Goal: Transaction & Acquisition: Purchase product/service

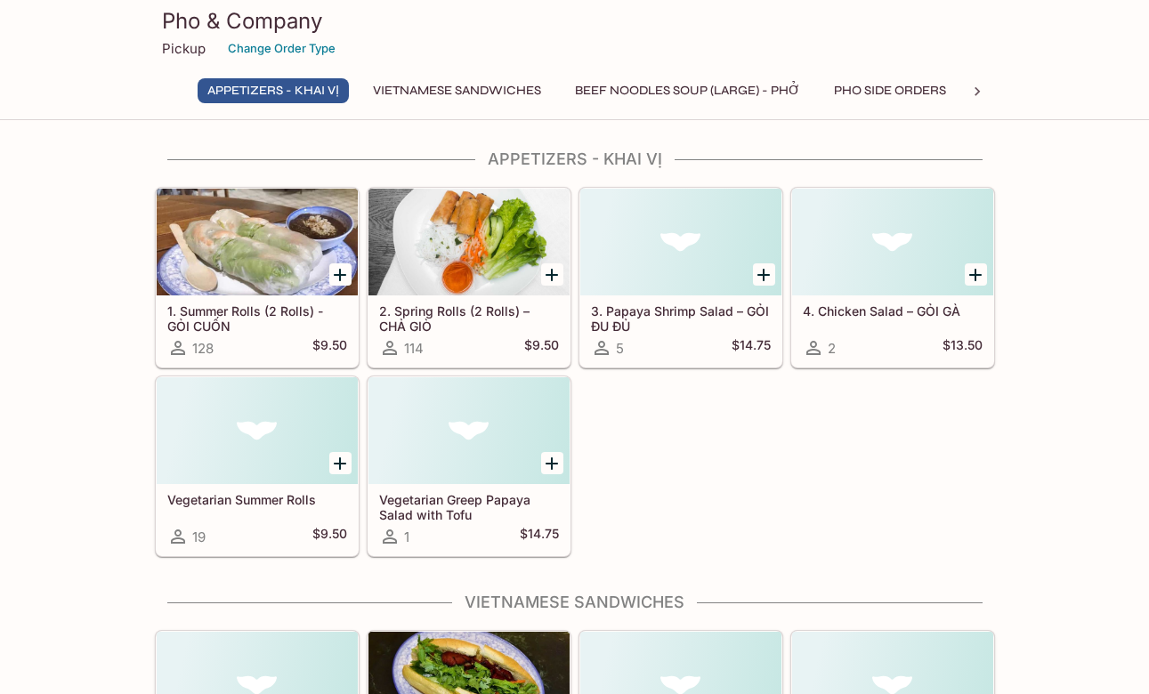
click at [479, 89] on button "VIETNAMESE SANDWICHES" at bounding box center [457, 90] width 188 height 25
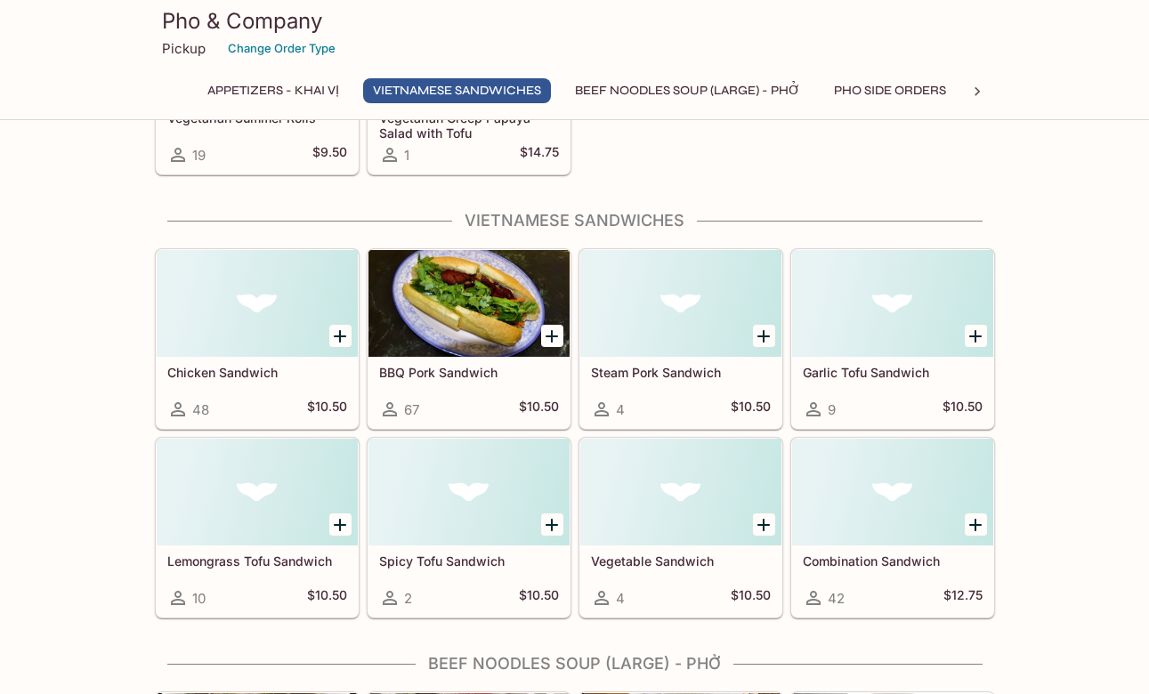
scroll to position [441, 0]
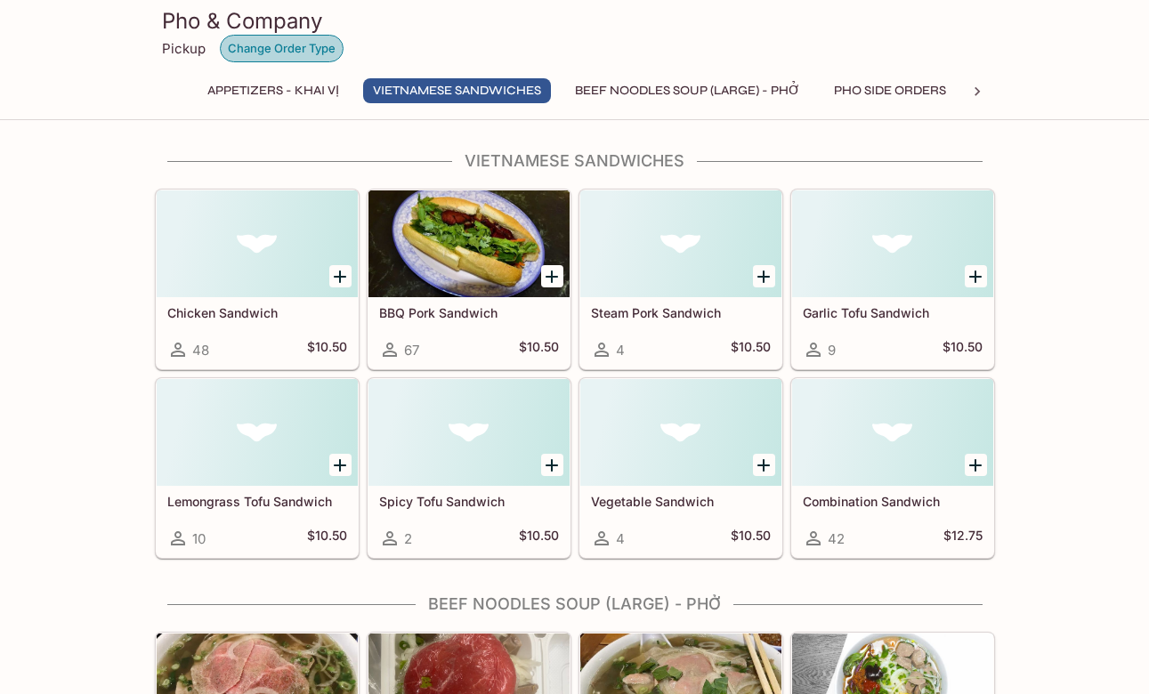
click at [297, 53] on button "Change Order Type" at bounding box center [282, 49] width 124 height 28
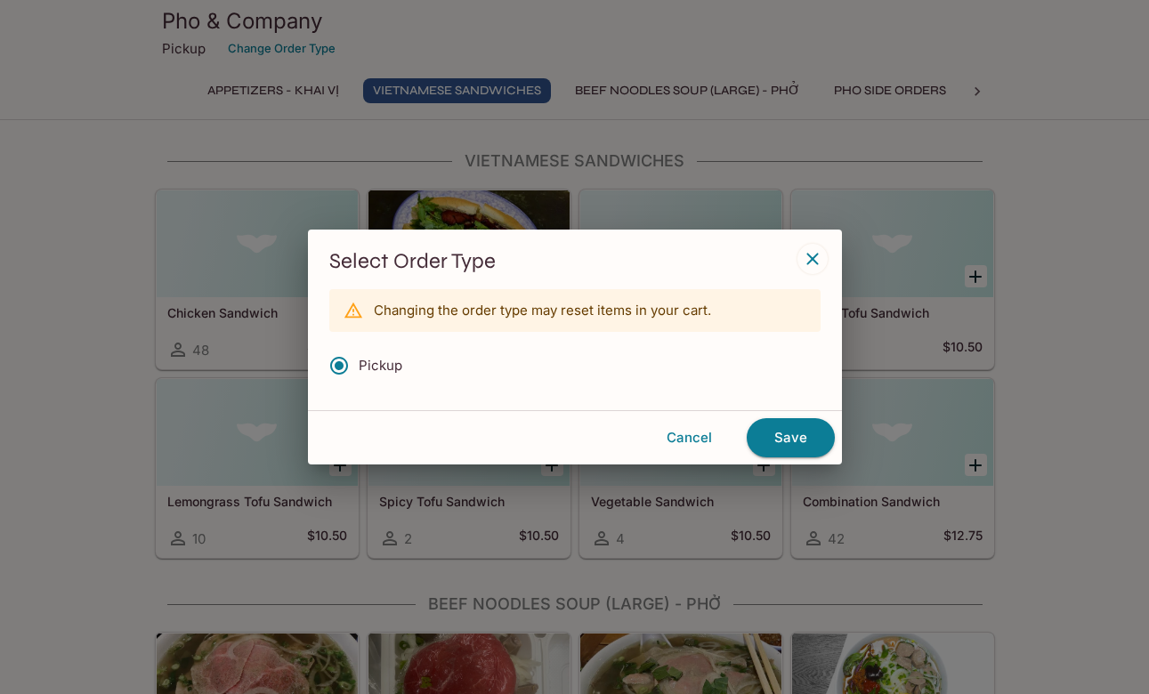
click at [817, 261] on icon "button" at bounding box center [812, 258] width 21 height 21
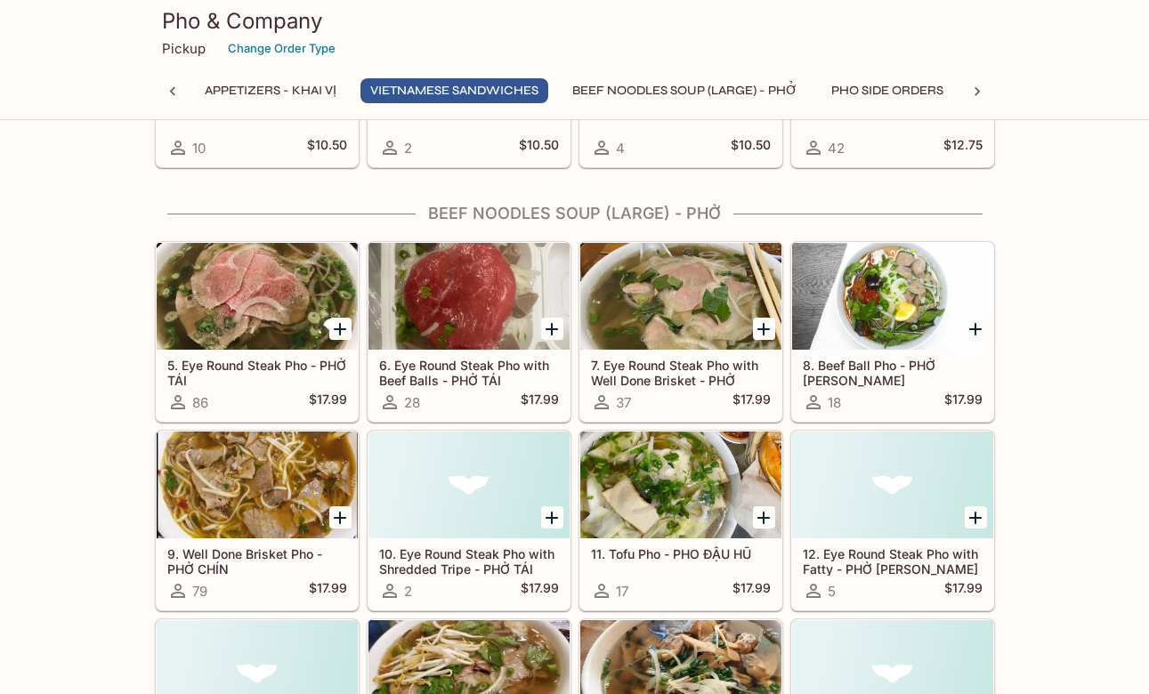
scroll to position [827, 0]
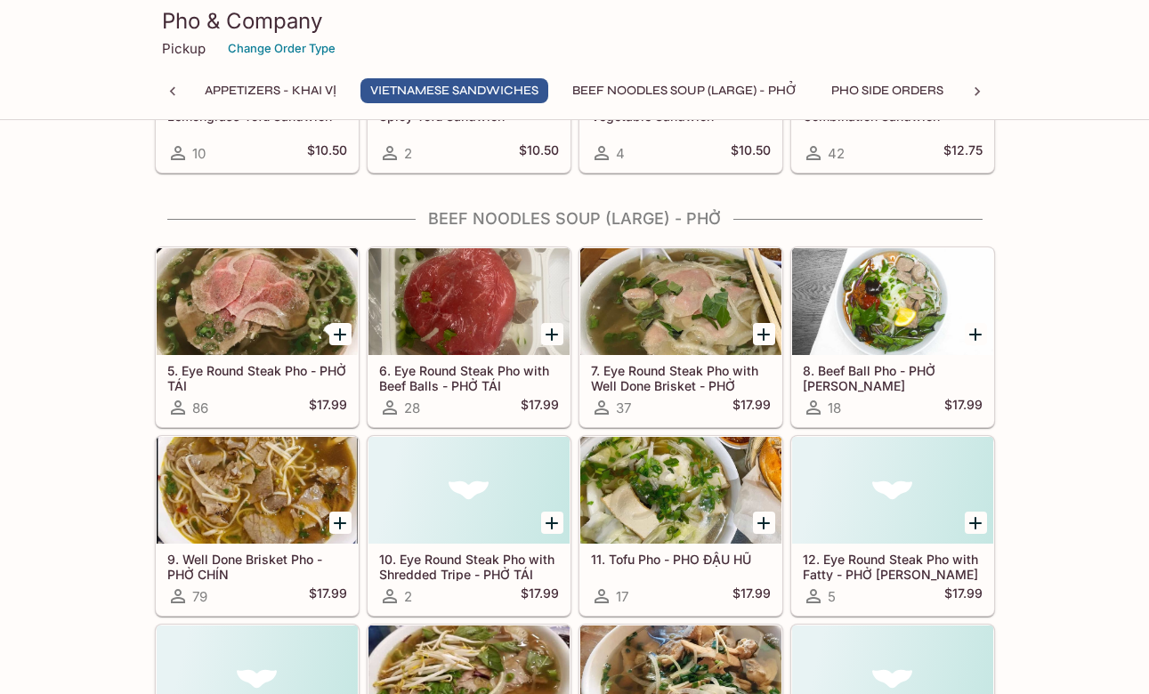
click at [336, 527] on icon "Add 9. Well Done Brisket Pho - PHỞ CHÍN" at bounding box center [339, 523] width 21 height 21
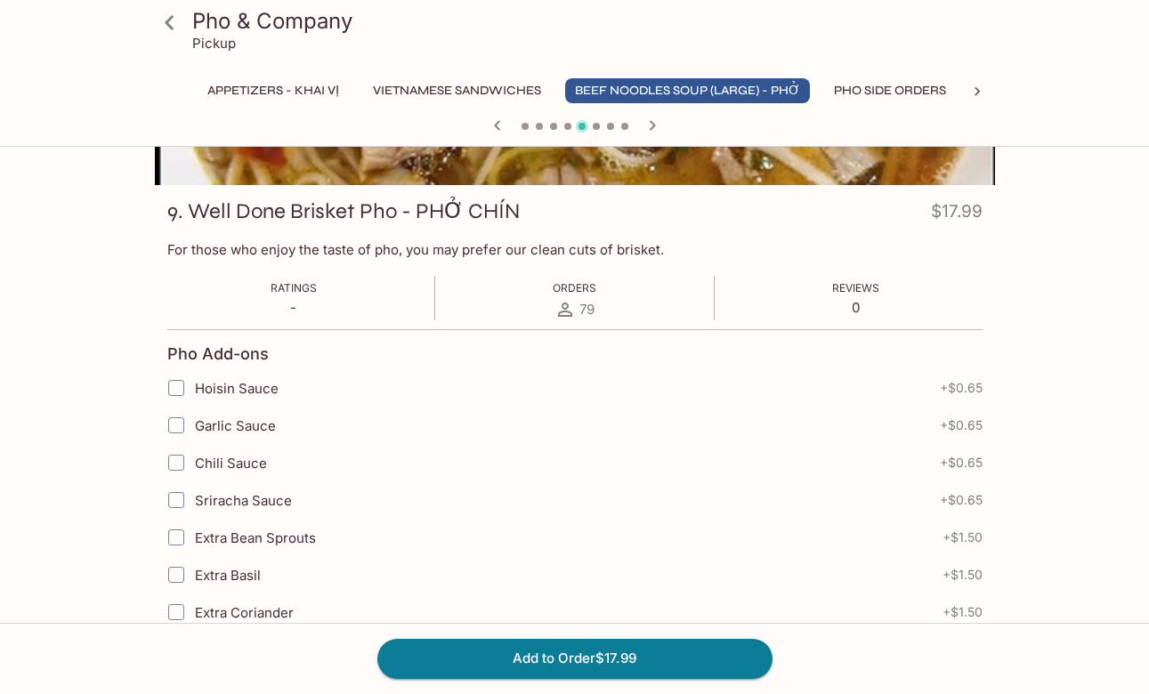
scroll to position [225, 0]
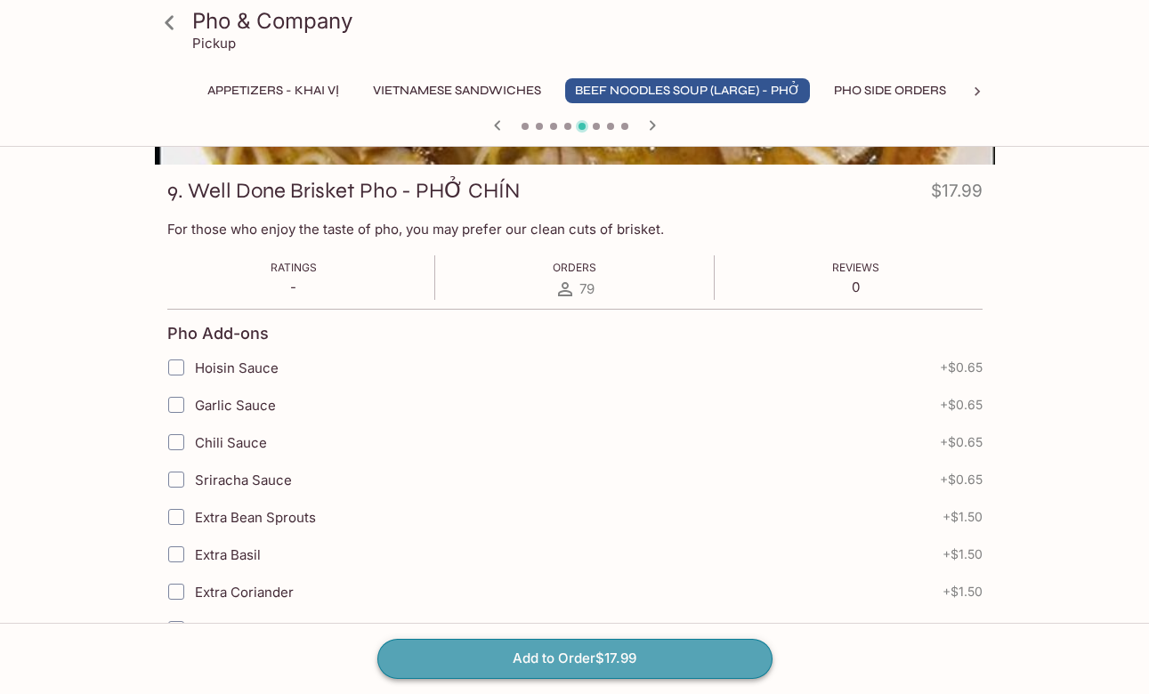
click at [512, 660] on button "Add to Order $17.99" at bounding box center [574, 658] width 395 height 39
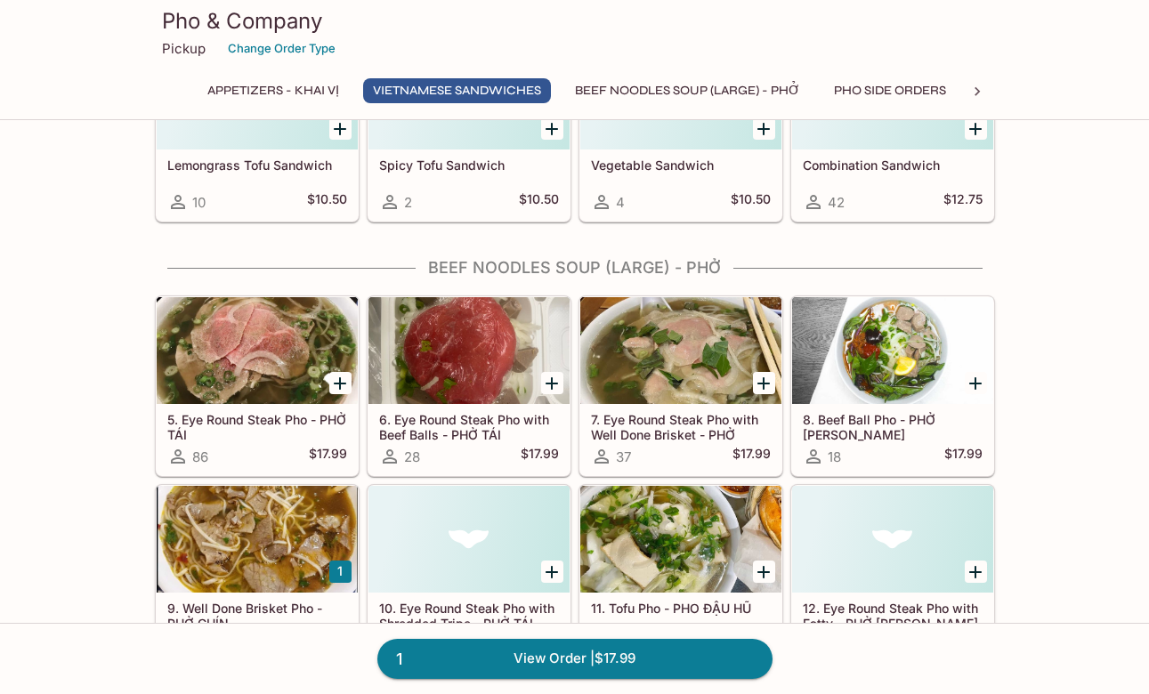
scroll to position [808, 0]
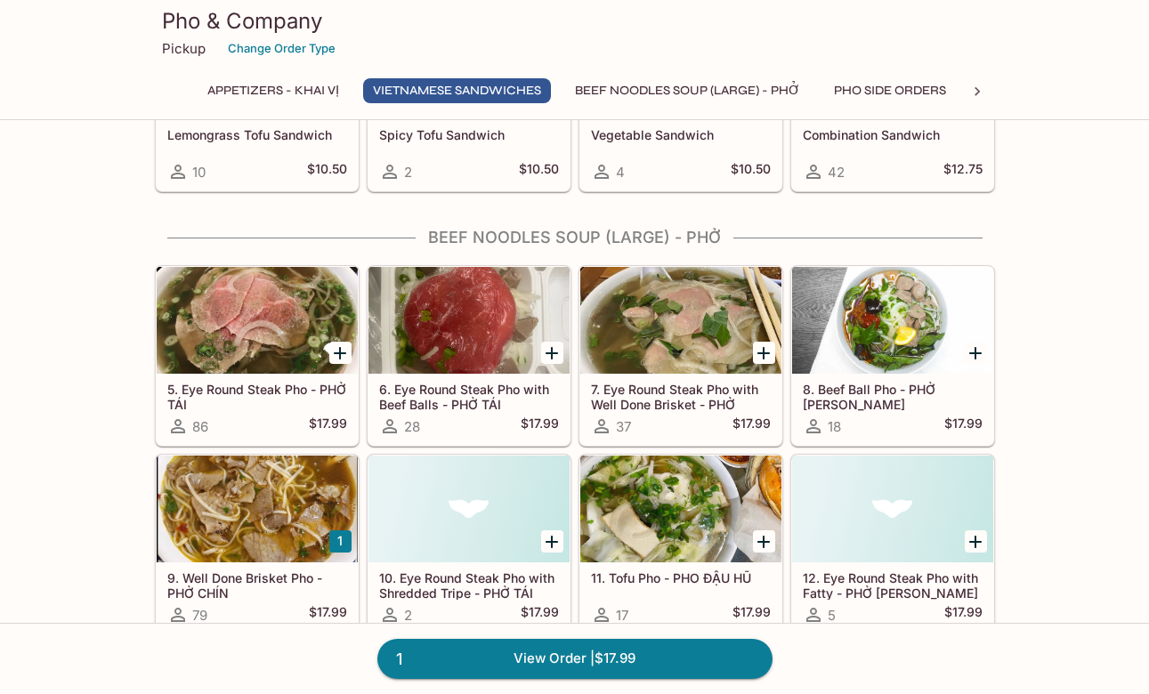
click at [334, 353] on icon "Add 5. Eye Round Steak Pho - PHỞ TÁI" at bounding box center [339, 353] width 21 height 21
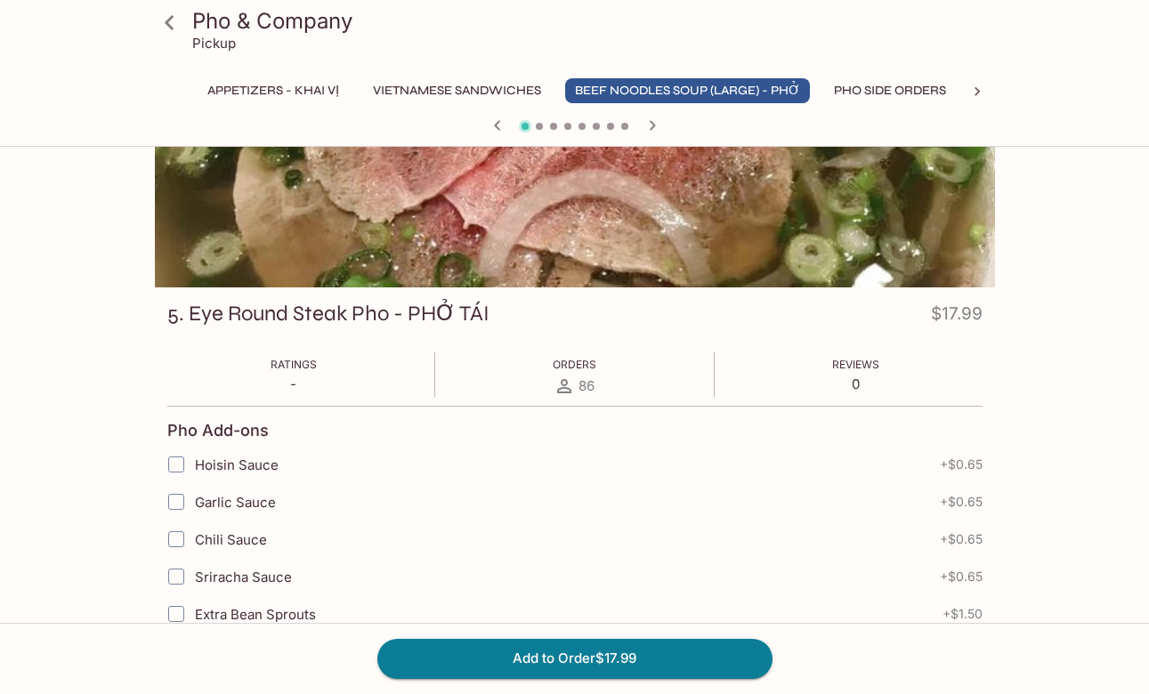
scroll to position [105, 0]
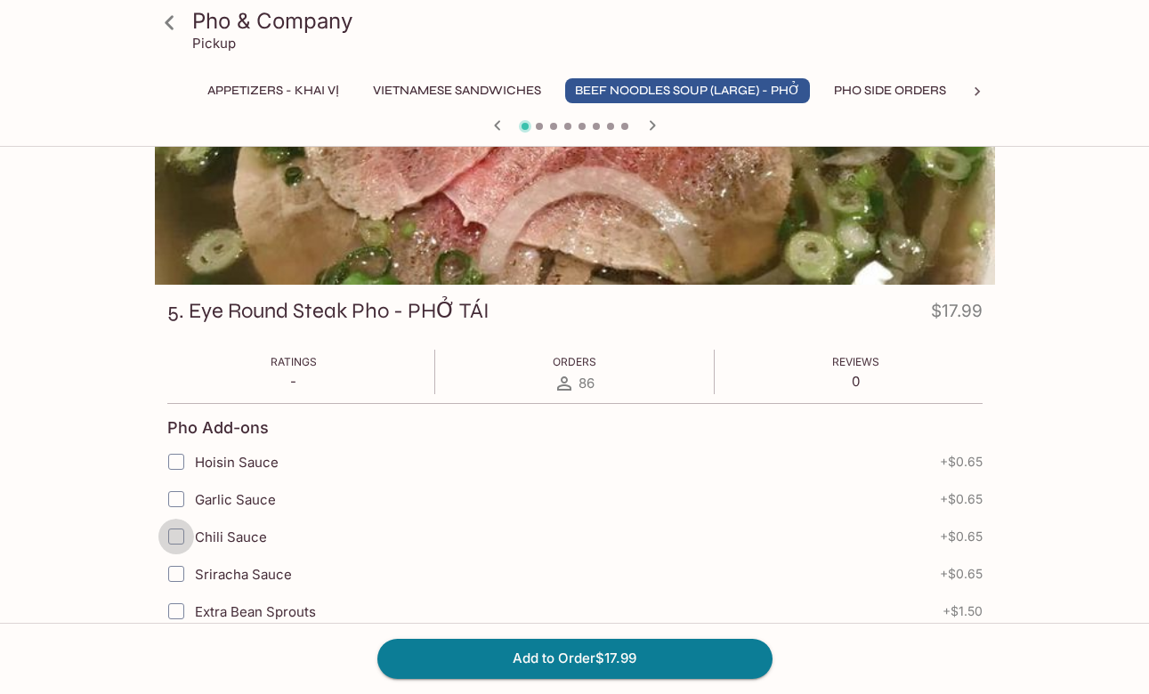
click at [178, 541] on input "Chili Sauce" at bounding box center [176, 537] width 36 height 36
checkbox input "true"
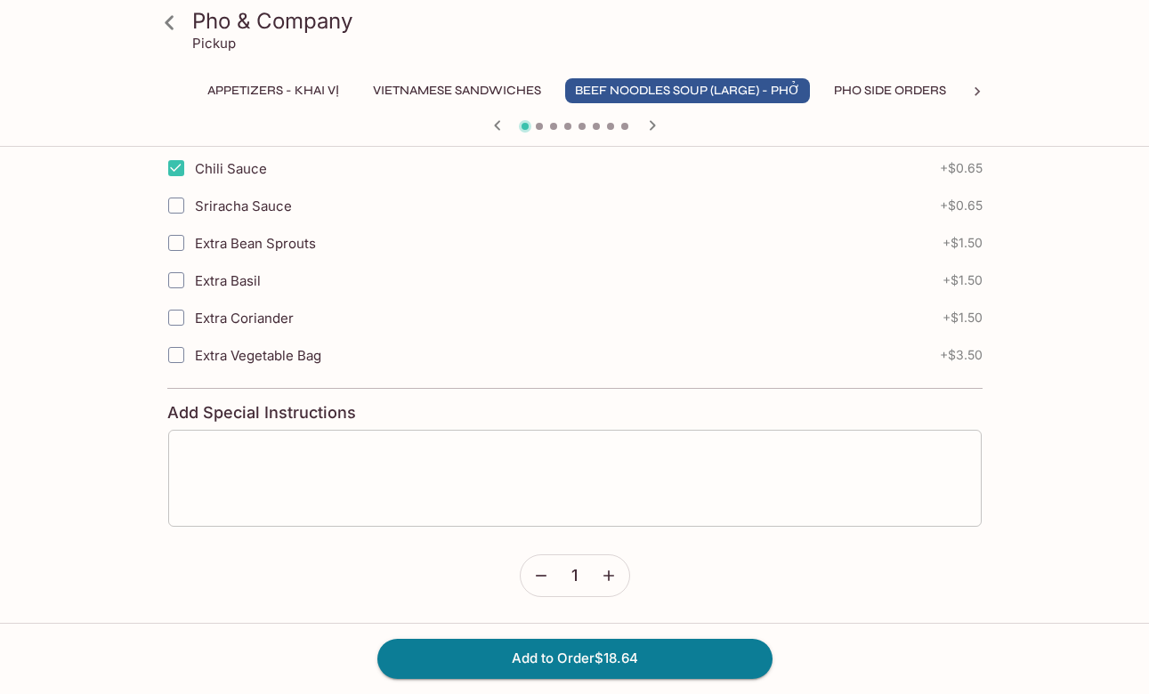
scroll to position [473, 0]
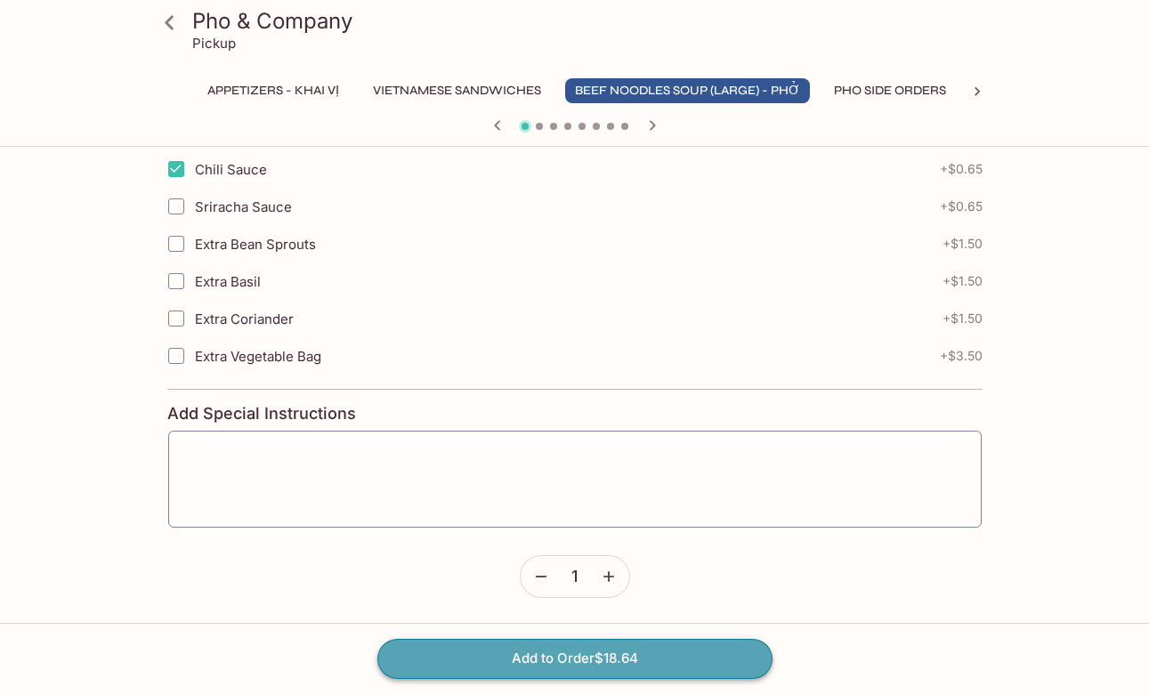
click at [484, 654] on button "Add to Order $18.64" at bounding box center [574, 658] width 395 height 39
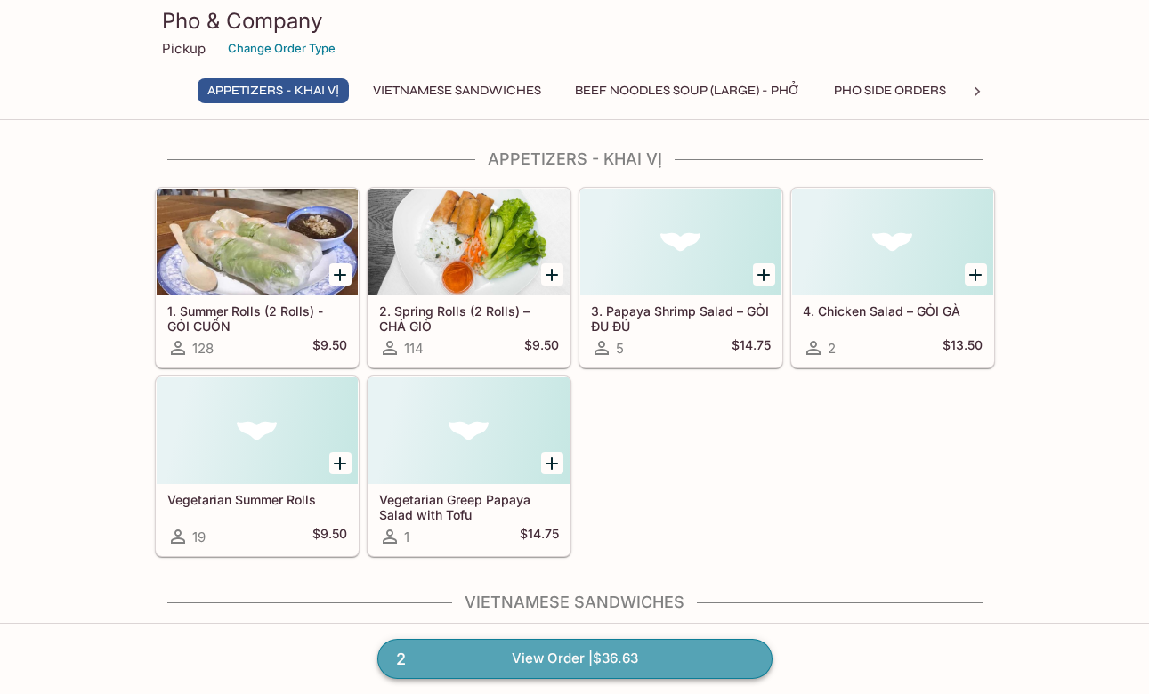
click at [394, 652] on span "2" at bounding box center [400, 659] width 31 height 25
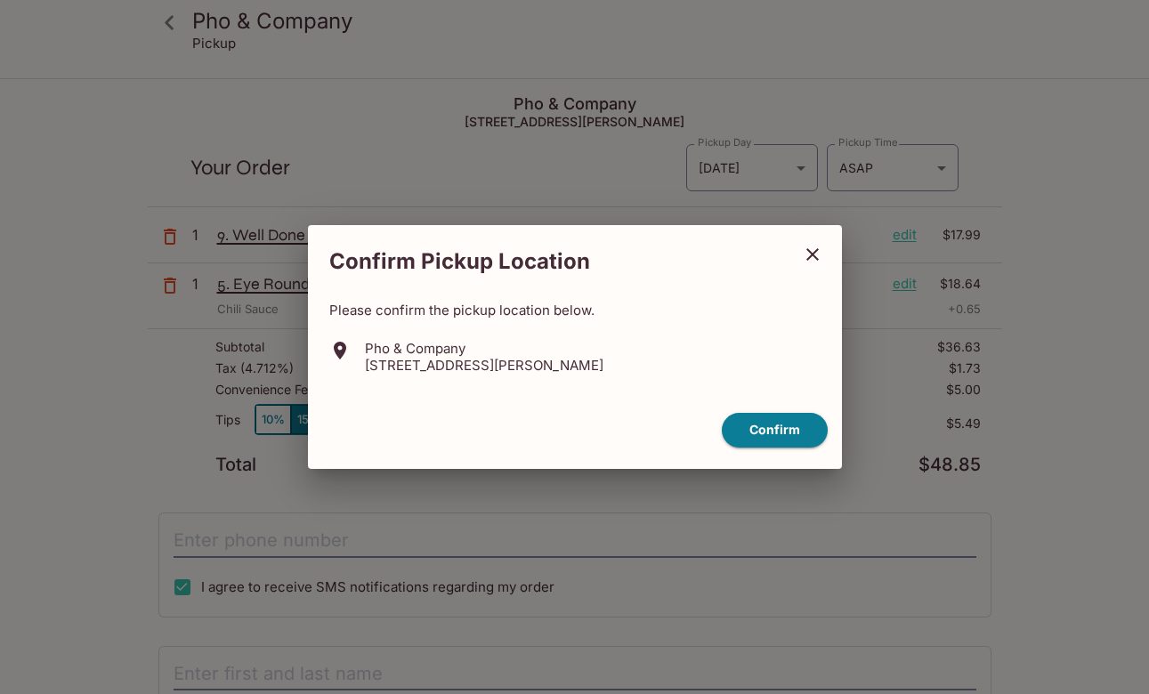
click at [812, 251] on icon "close" at bounding box center [812, 254] width 21 height 21
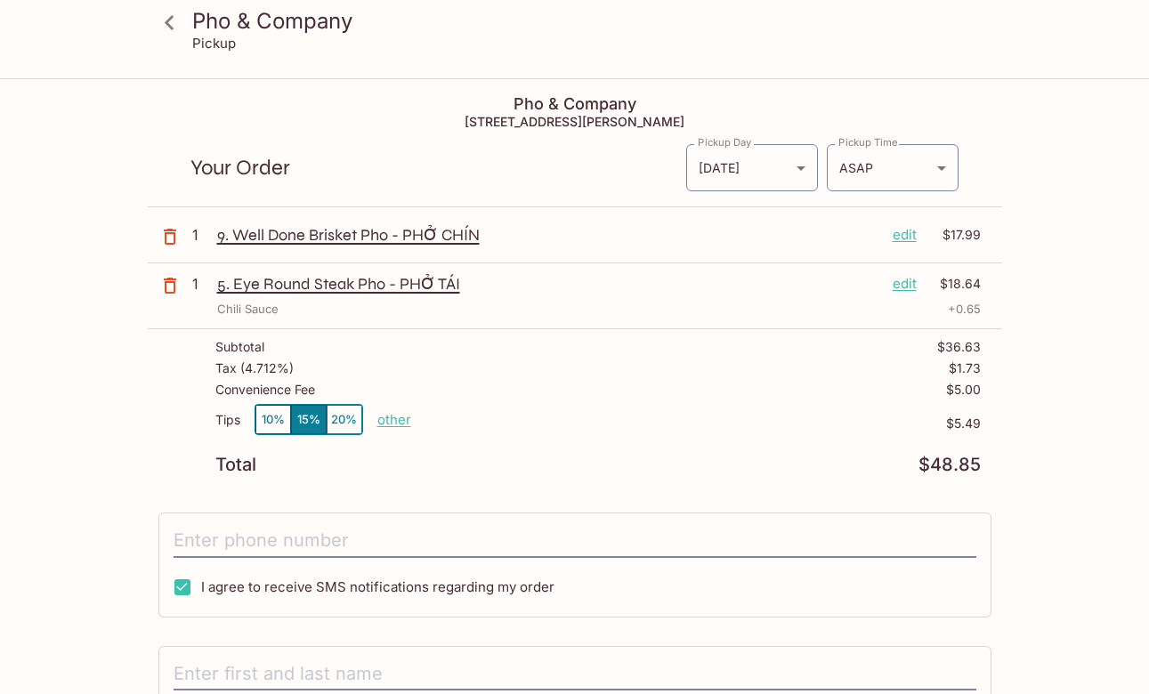
click at [336, 241] on p "9. Well Done Brisket Pho - PHỞ CHÍN" at bounding box center [547, 235] width 661 height 20
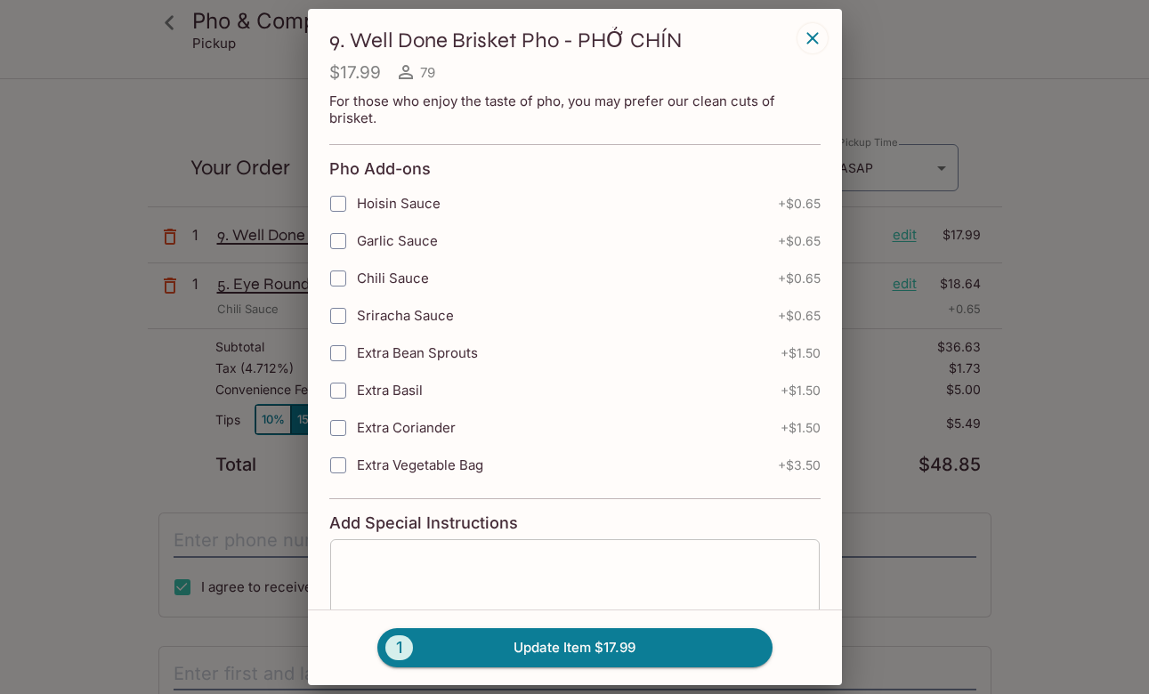
click at [424, 581] on textarea at bounding box center [575, 588] width 465 height 68
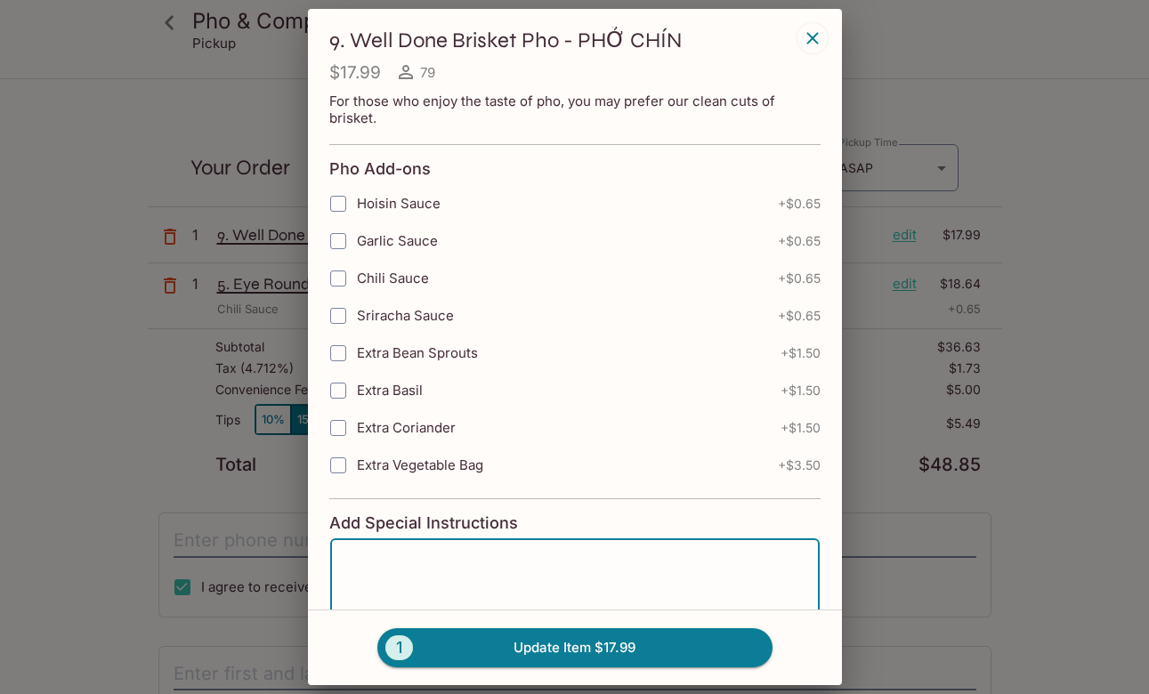
type textarea "c"
type textarea "C"
type textarea "No Cilantro Please"
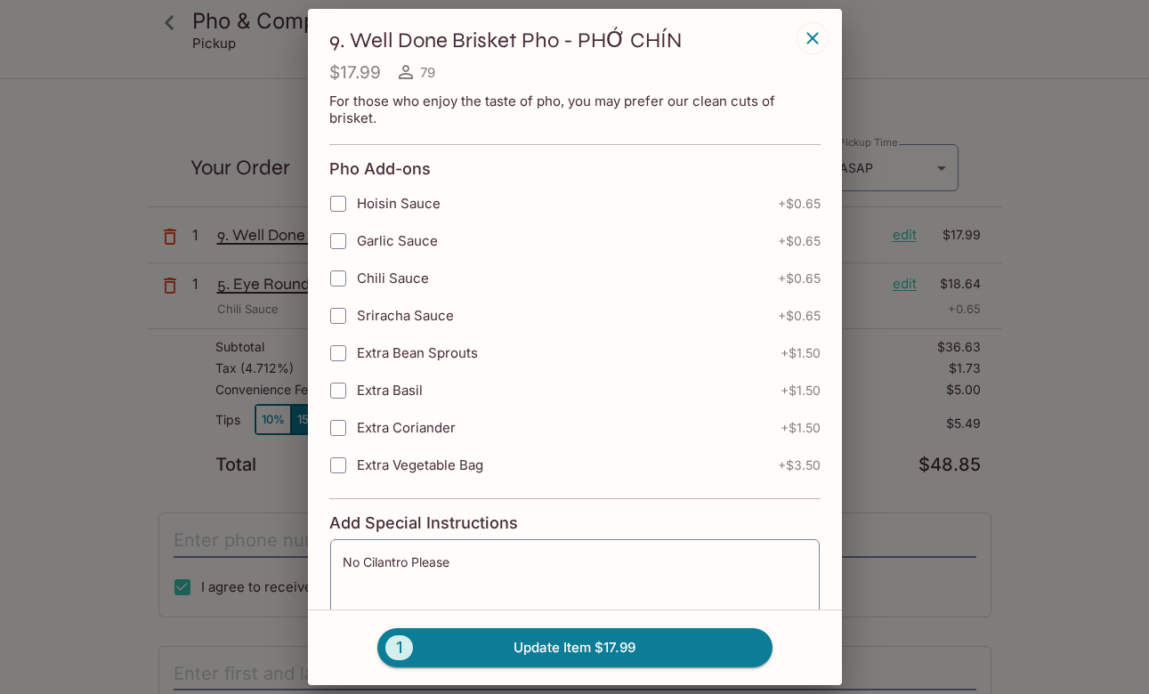
click at [427, 667] on div "1 Update Item $17.99" at bounding box center [575, 648] width 534 height 76
click at [426, 651] on button "1 Update Item $17.99" at bounding box center [574, 647] width 395 height 39
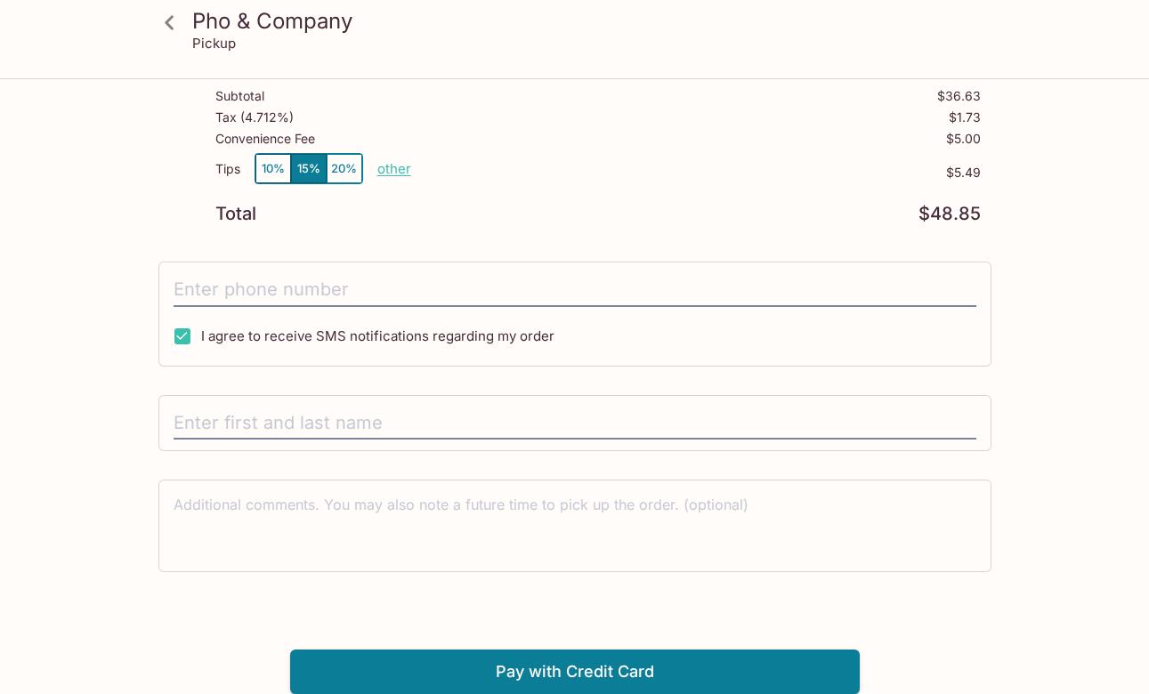
scroll to position [264, 0]
click at [189, 35] on div at bounding box center [170, 22] width 44 height 44
click at [176, 28] on icon at bounding box center [169, 22] width 31 height 31
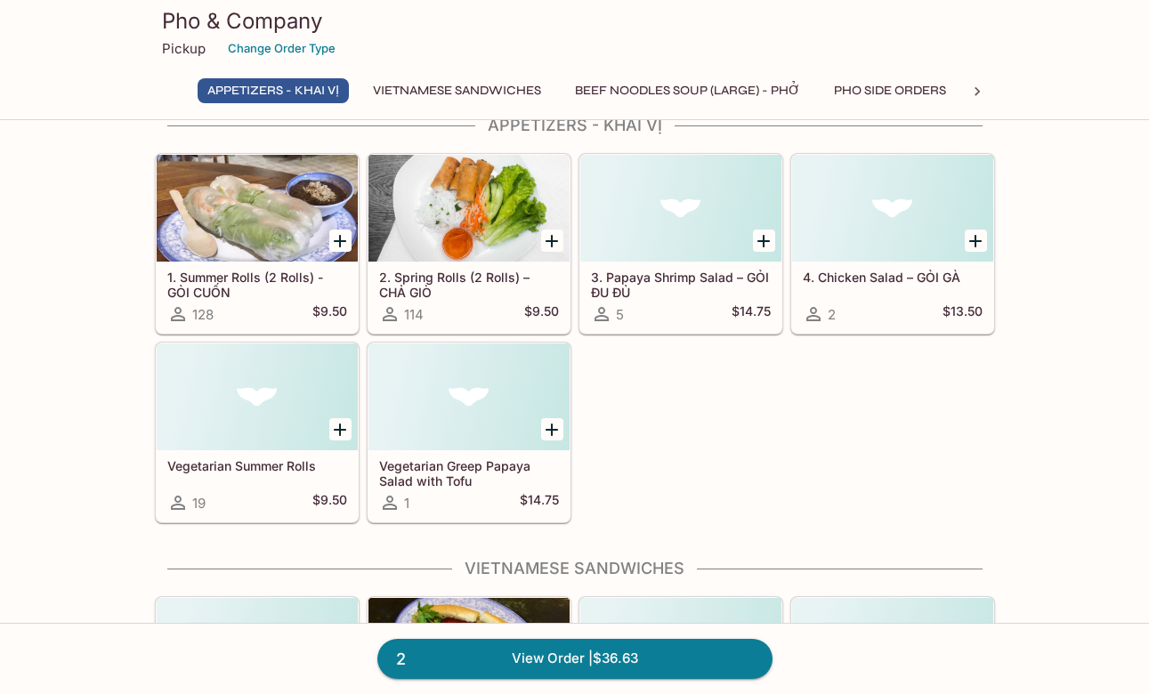
scroll to position [36, 0]
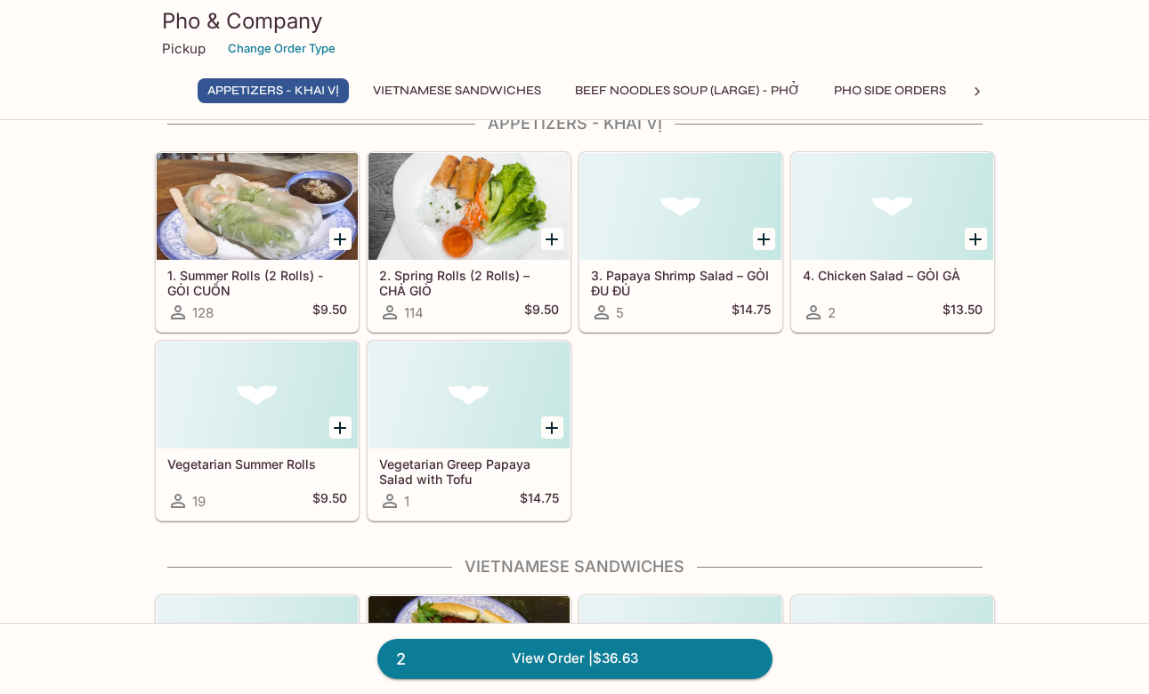
click at [339, 239] on icon "Add 1. Summer Rolls (2 Rolls) - GỎI CUỐN" at bounding box center [340, 239] width 12 height 12
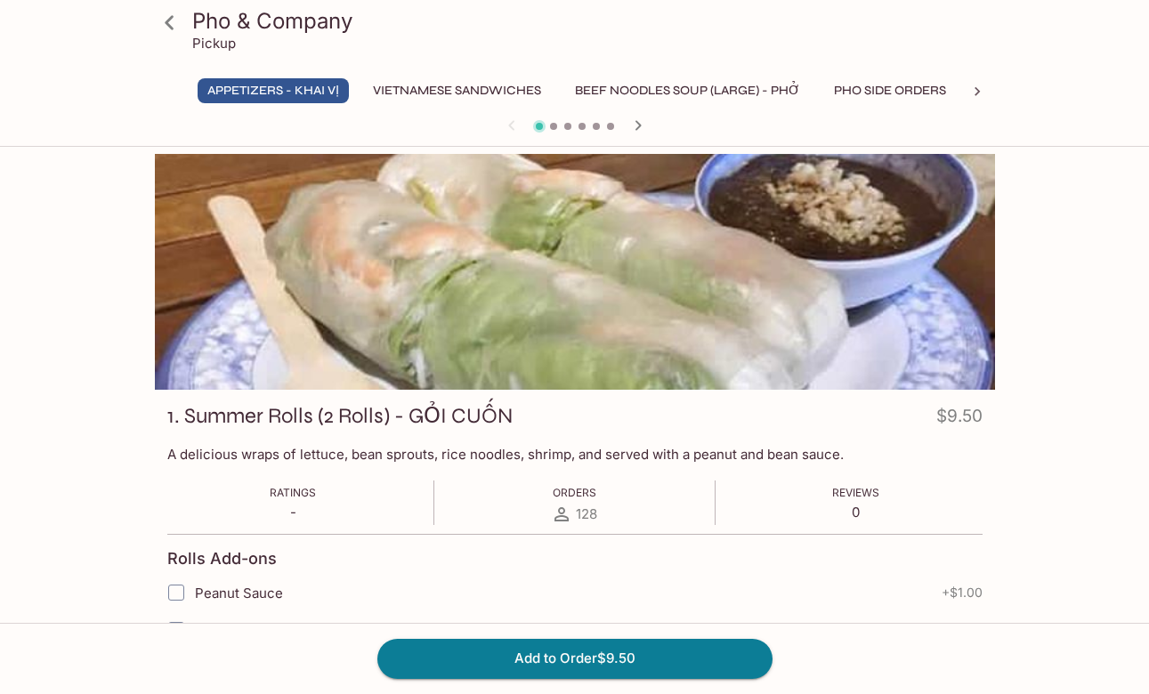
click at [178, 28] on icon at bounding box center [169, 22] width 31 height 31
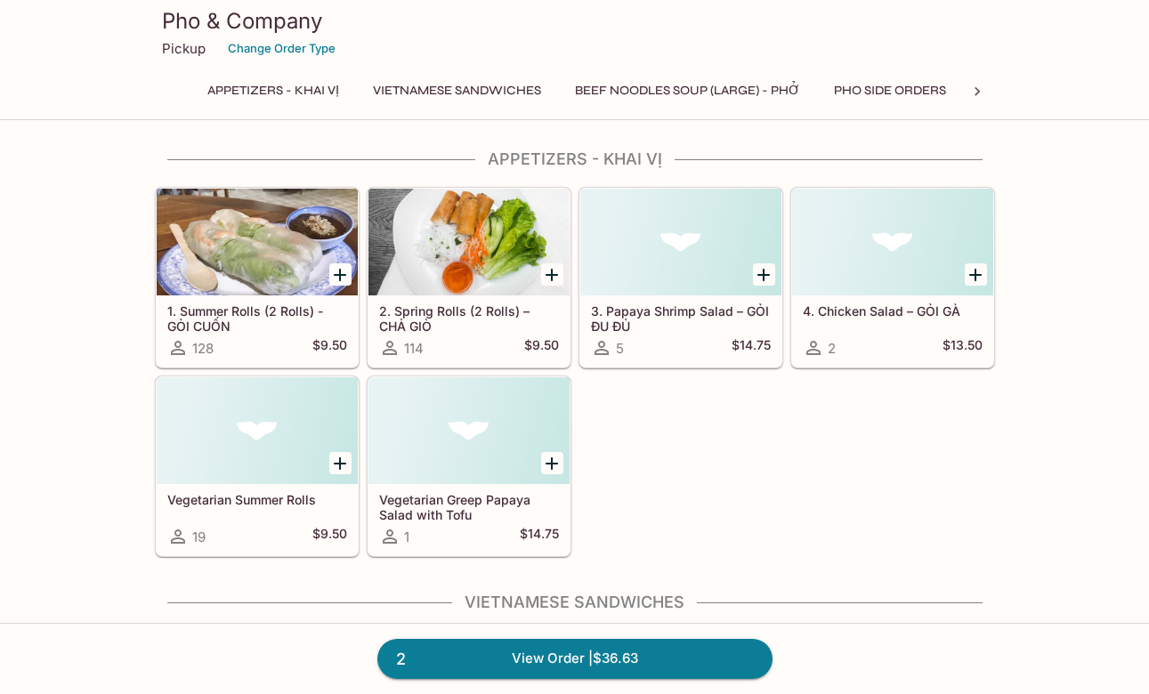
click at [554, 277] on icon "Add 2. Spring Rolls (2 Rolls) – CHẢ GIÒ" at bounding box center [551, 274] width 21 height 21
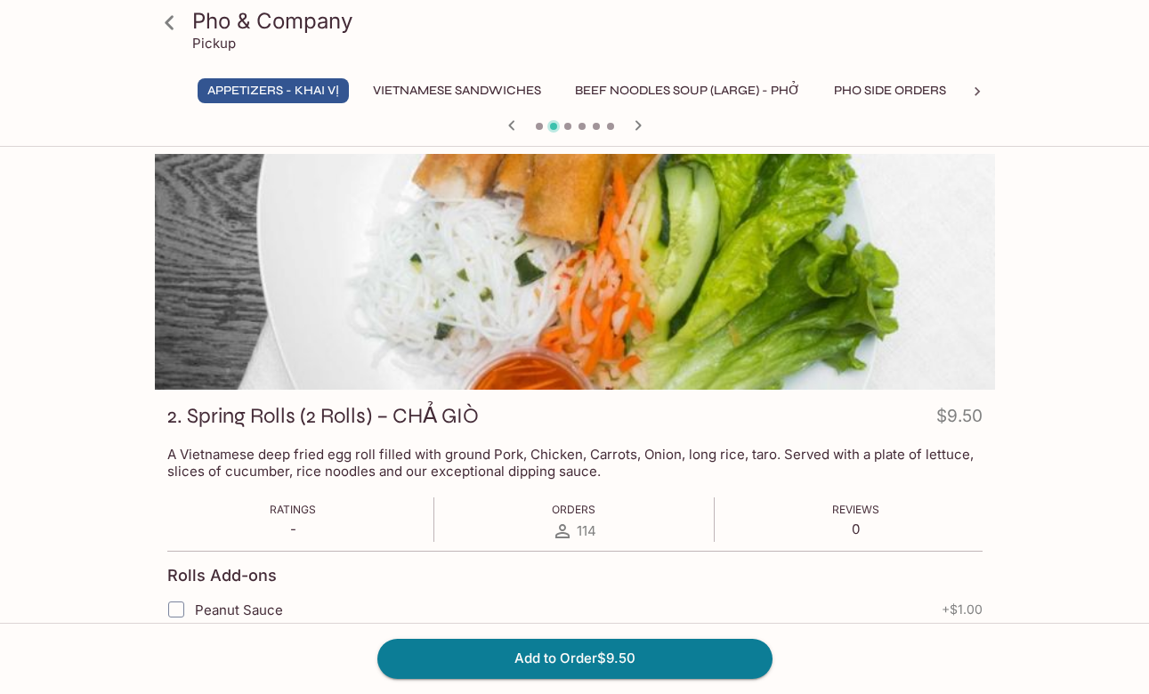
scroll to position [37, 0]
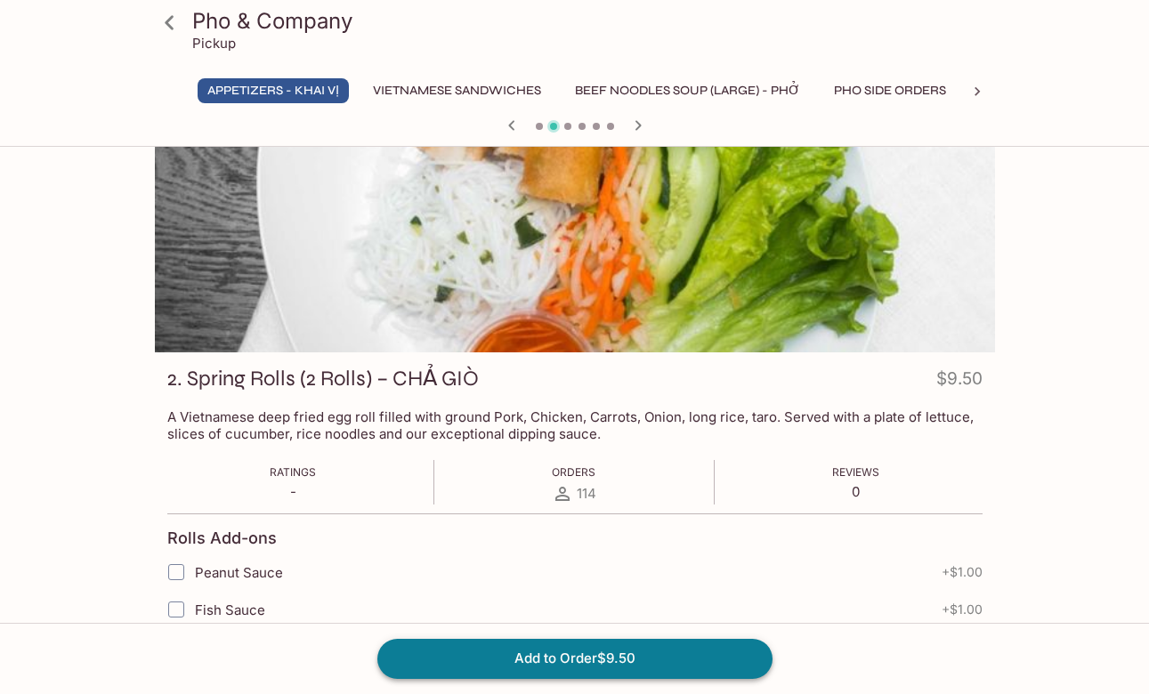
click at [494, 649] on button "Add to Order $9.50" at bounding box center [574, 658] width 395 height 39
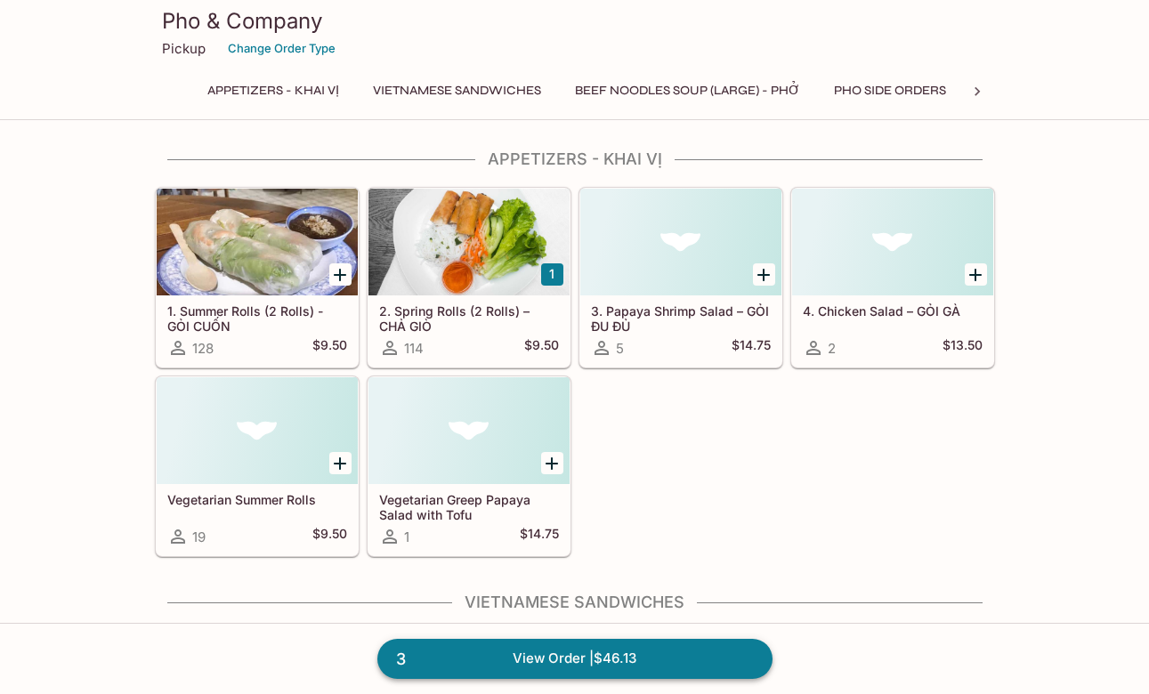
click at [465, 659] on link "3 View Order | $46.13" at bounding box center [574, 658] width 395 height 39
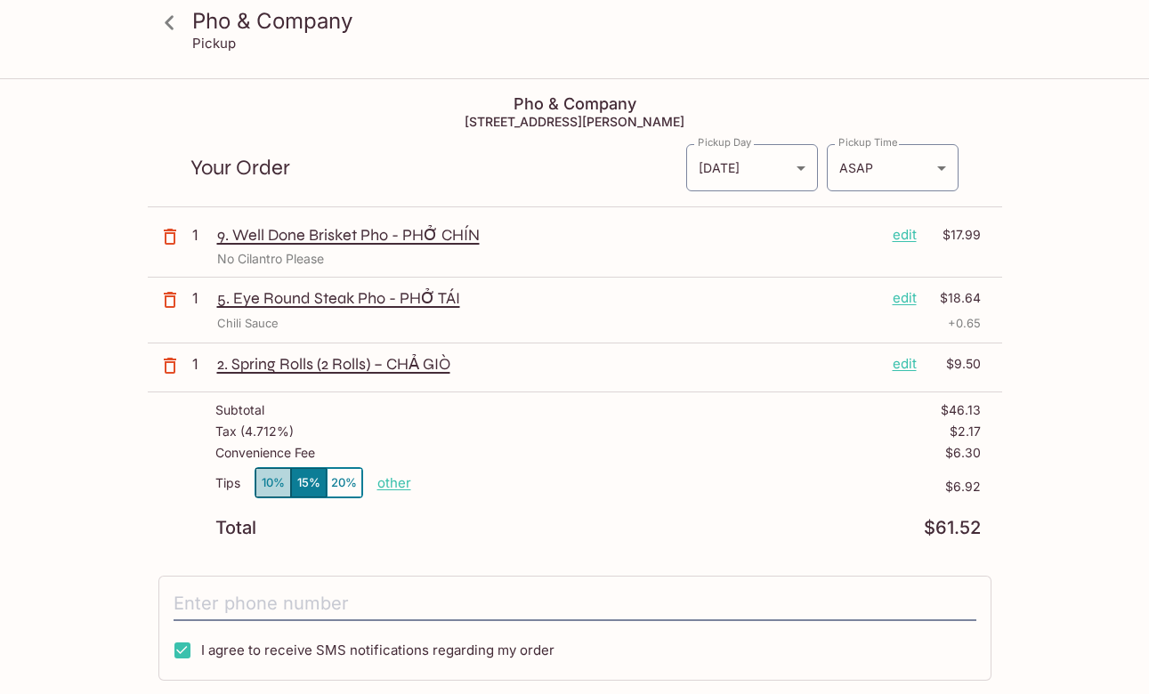
click at [272, 494] on button "10%" at bounding box center [273, 482] width 36 height 29
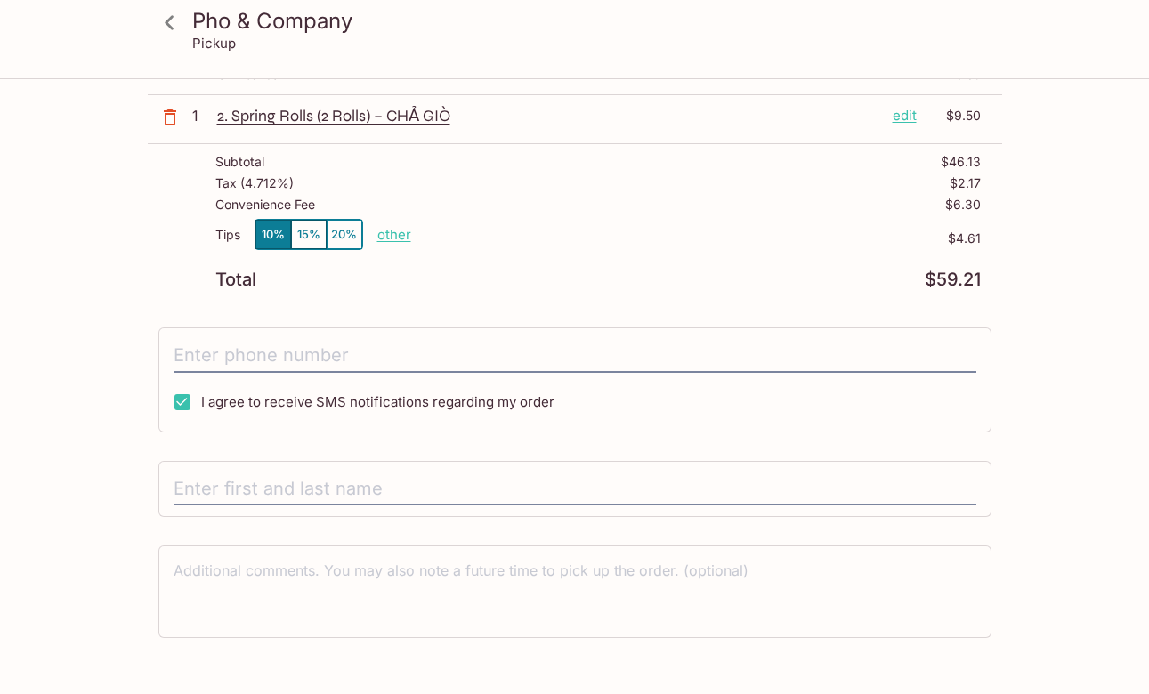
scroll to position [257, 0]
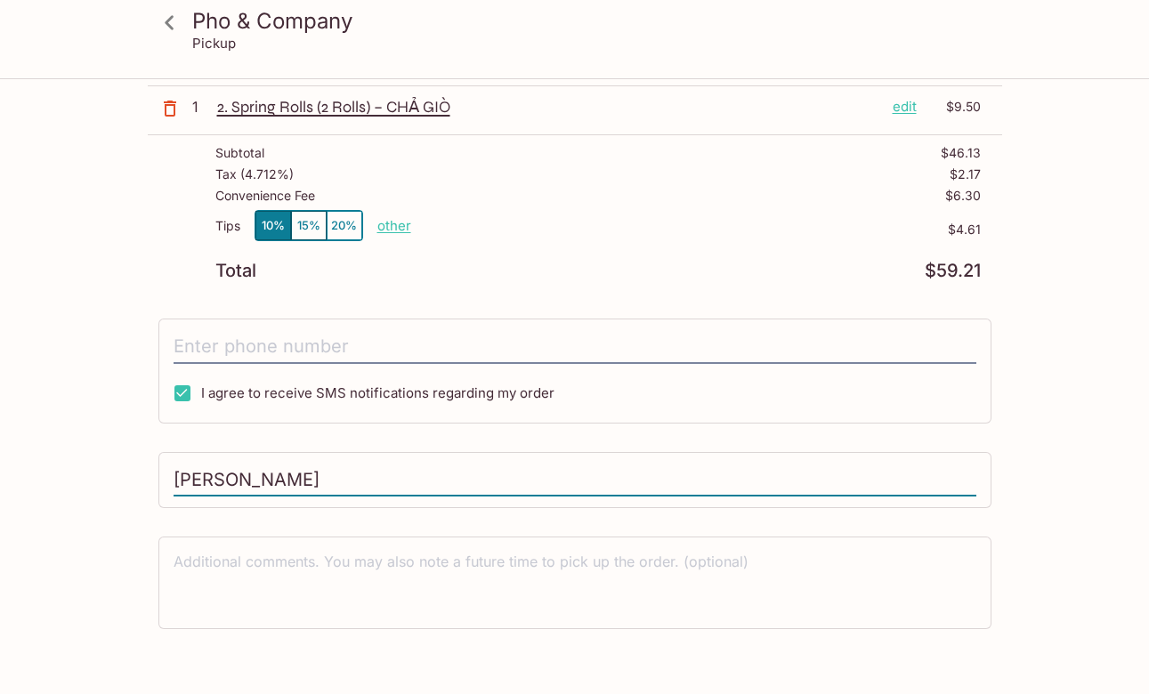
type input "[PERSON_NAME]"
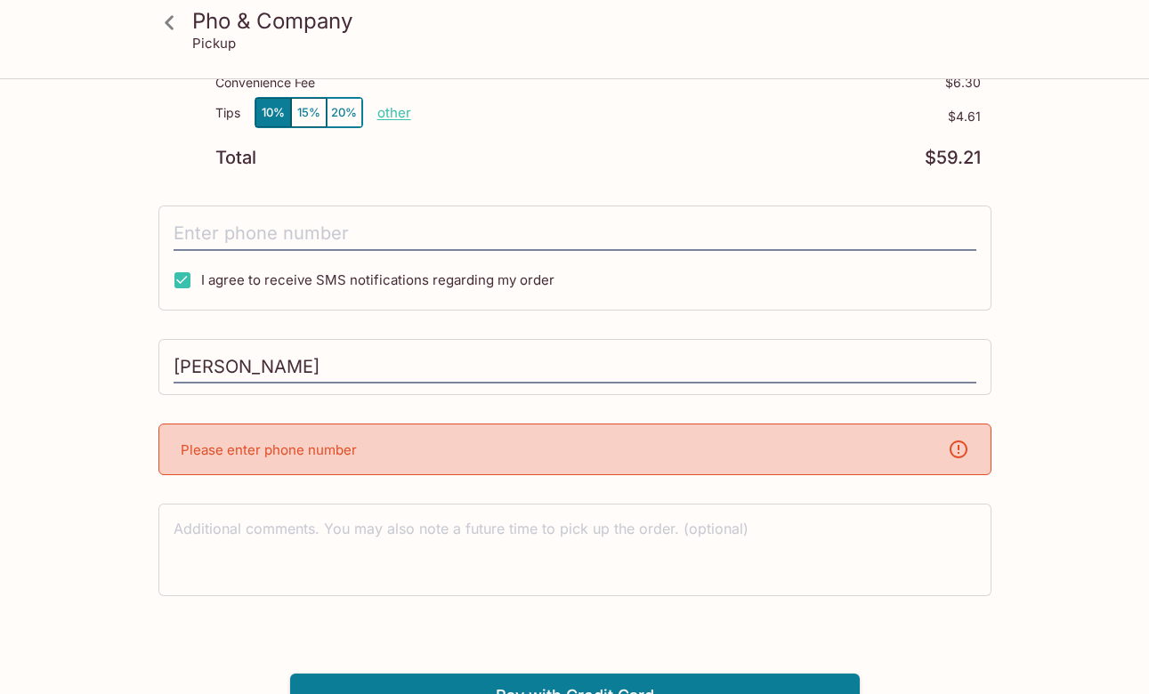
scroll to position [384, 0]
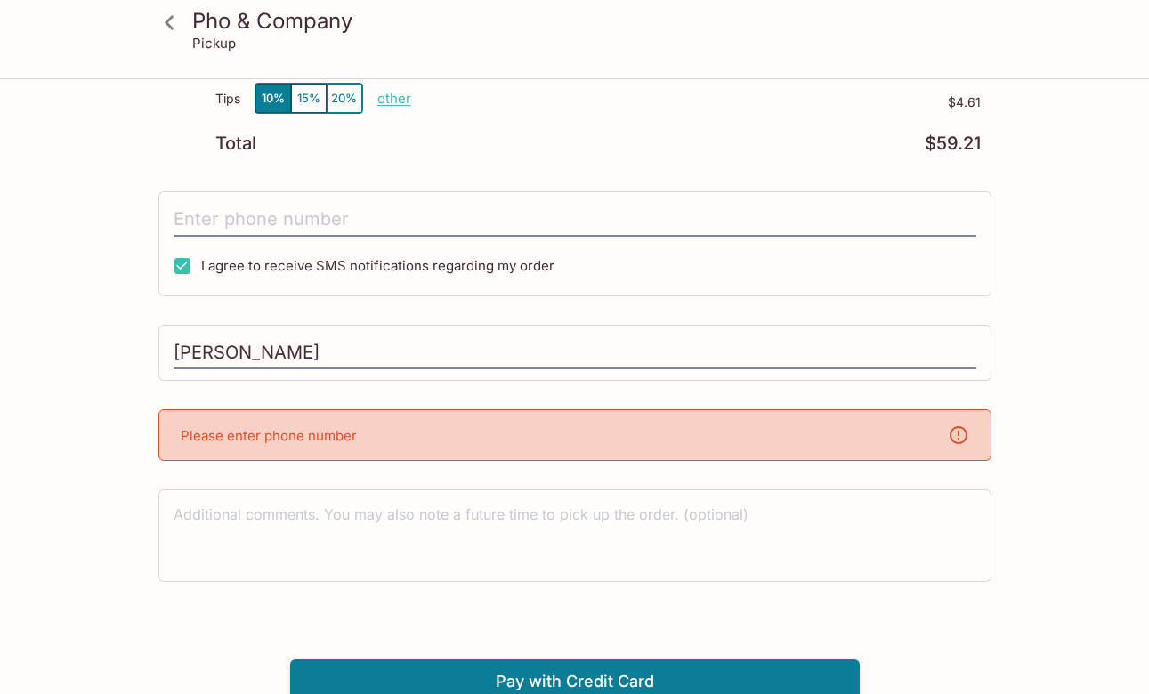
click at [463, 411] on div "Please enter phone number" at bounding box center [574, 435] width 833 height 52
click at [454, 430] on div "Please enter phone number" at bounding box center [574, 435] width 833 height 52
click at [440, 198] on div "I agree to receive SMS notifications regarding my order" at bounding box center [574, 243] width 833 height 105
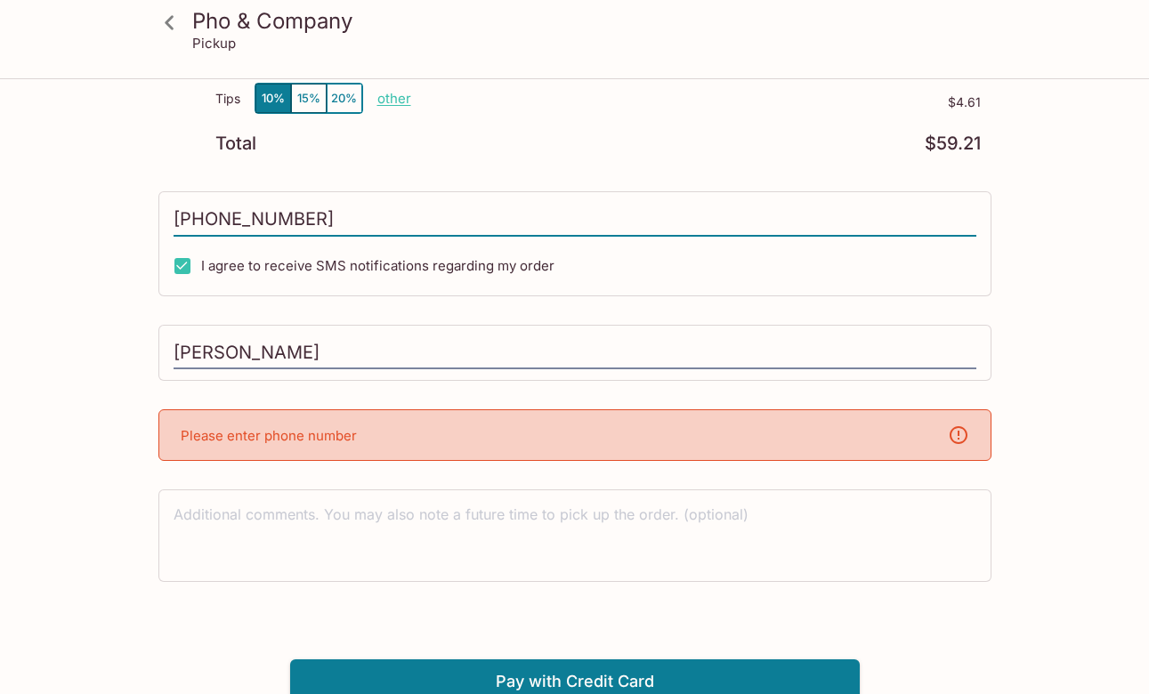
scroll to position [313, 0]
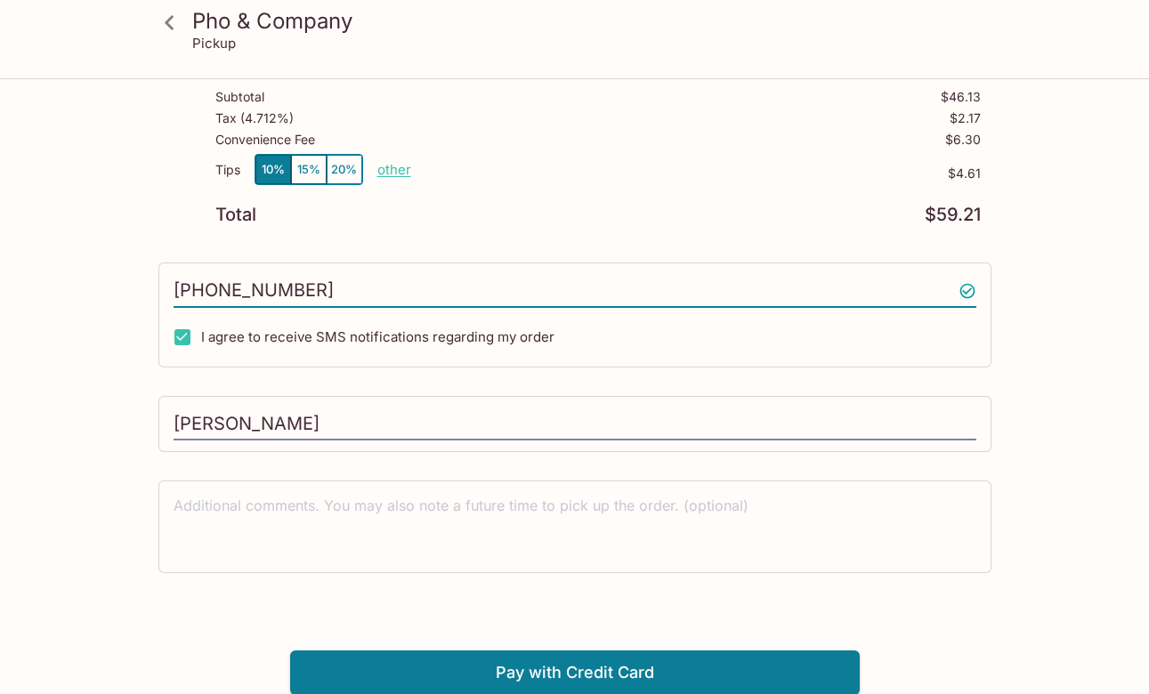
type input "[PHONE_NUMBER]"
